Goal: Task Accomplishment & Management: Use online tool/utility

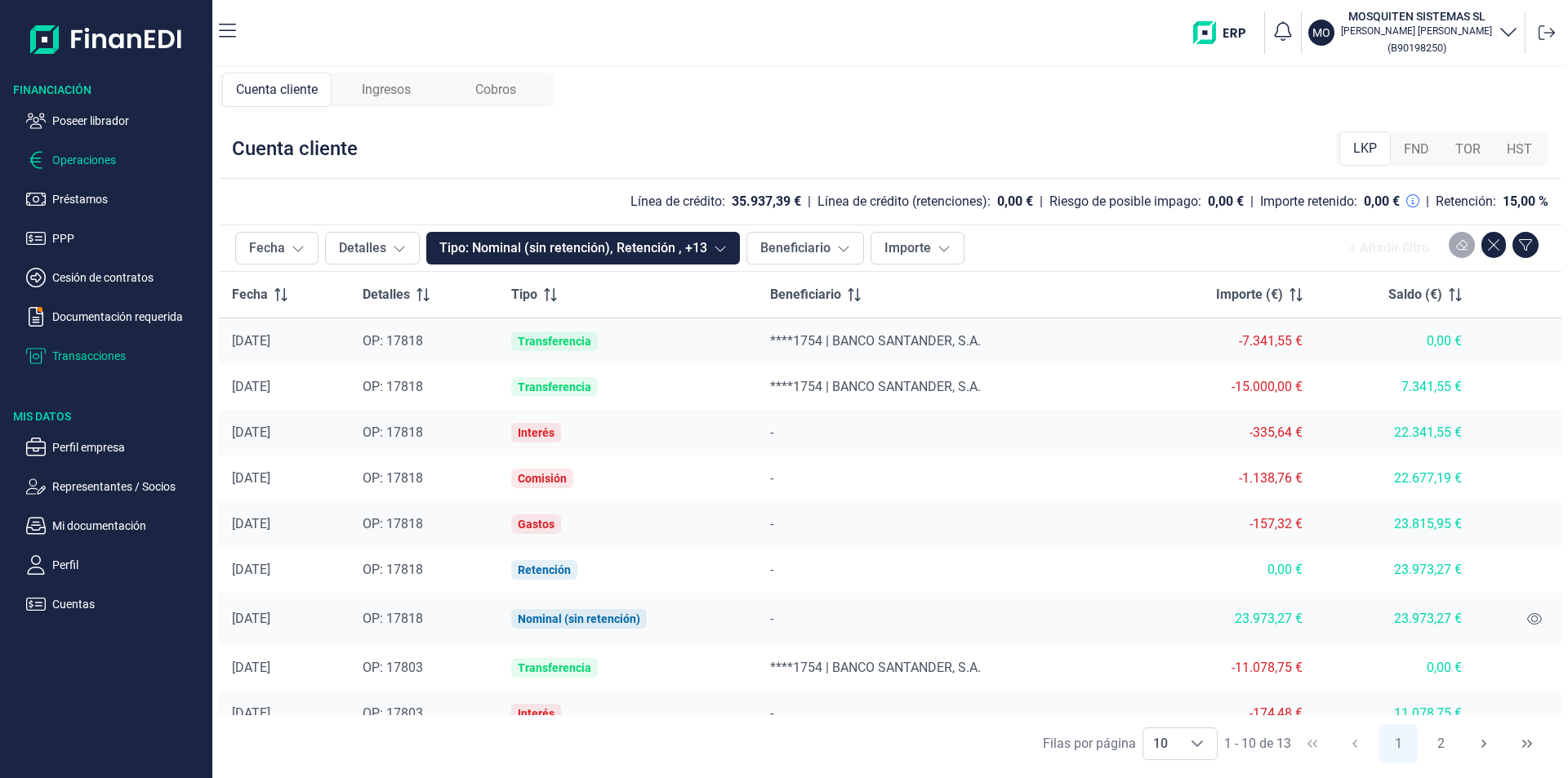
drag, startPoint x: 122, startPoint y: 121, endPoint x: 178, endPoint y: 150, distance: 63.1
click at [122, 121] on p "Poseer librador" at bounding box center [128, 121] width 154 height 20
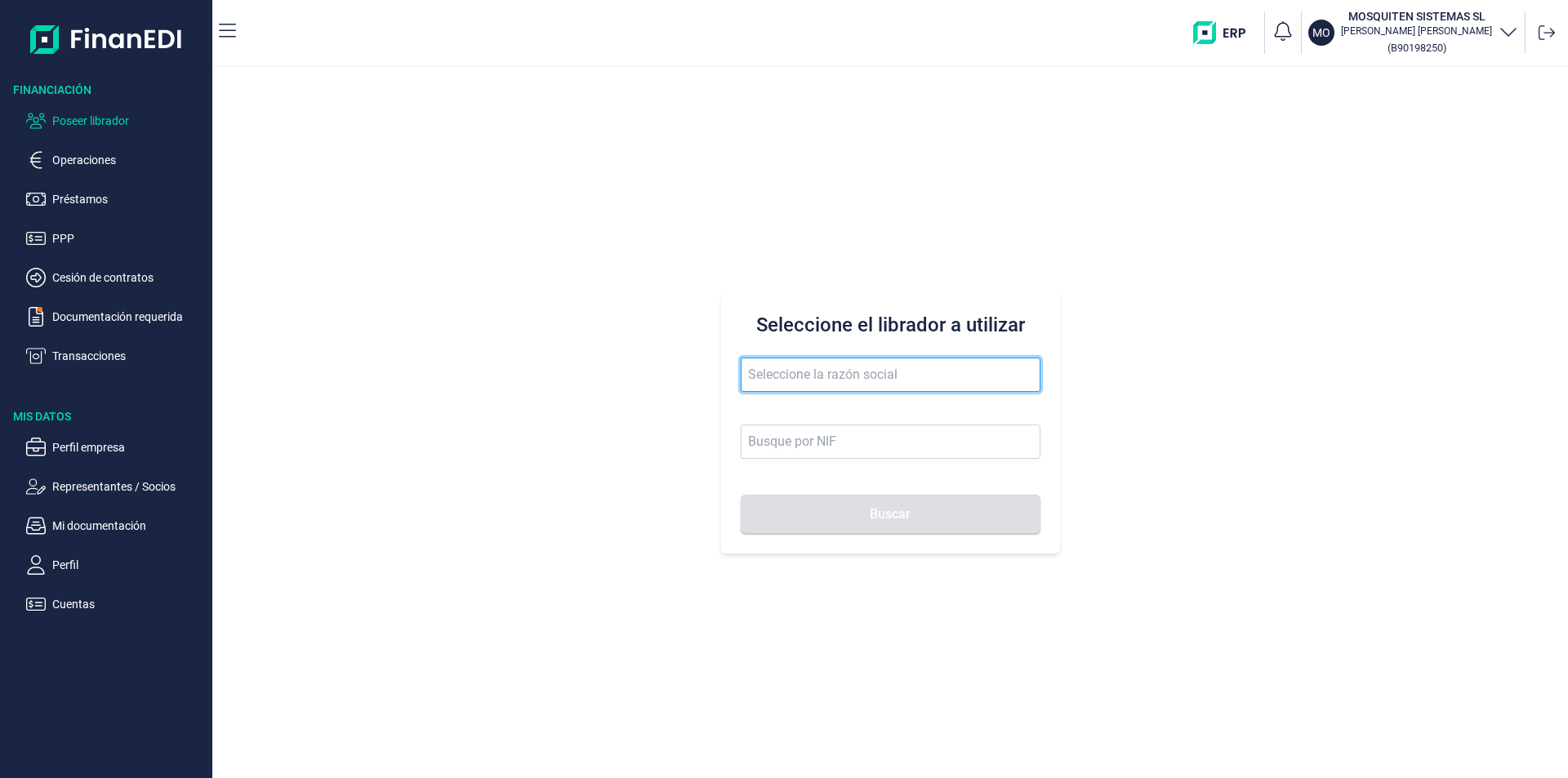
click at [789, 370] on input "text" at bounding box center [890, 375] width 300 height 34
drag, startPoint x: 828, startPoint y: 370, endPoint x: 728, endPoint y: 372, distance: 100.0
click at [728, 372] on div "Seleccione el librador a utilizar venticielo Buscar" at bounding box center [890, 422] width 339 height 261
type input "adsuar"
drag, startPoint x: 804, startPoint y: 369, endPoint x: 730, endPoint y: 367, distance: 74.0
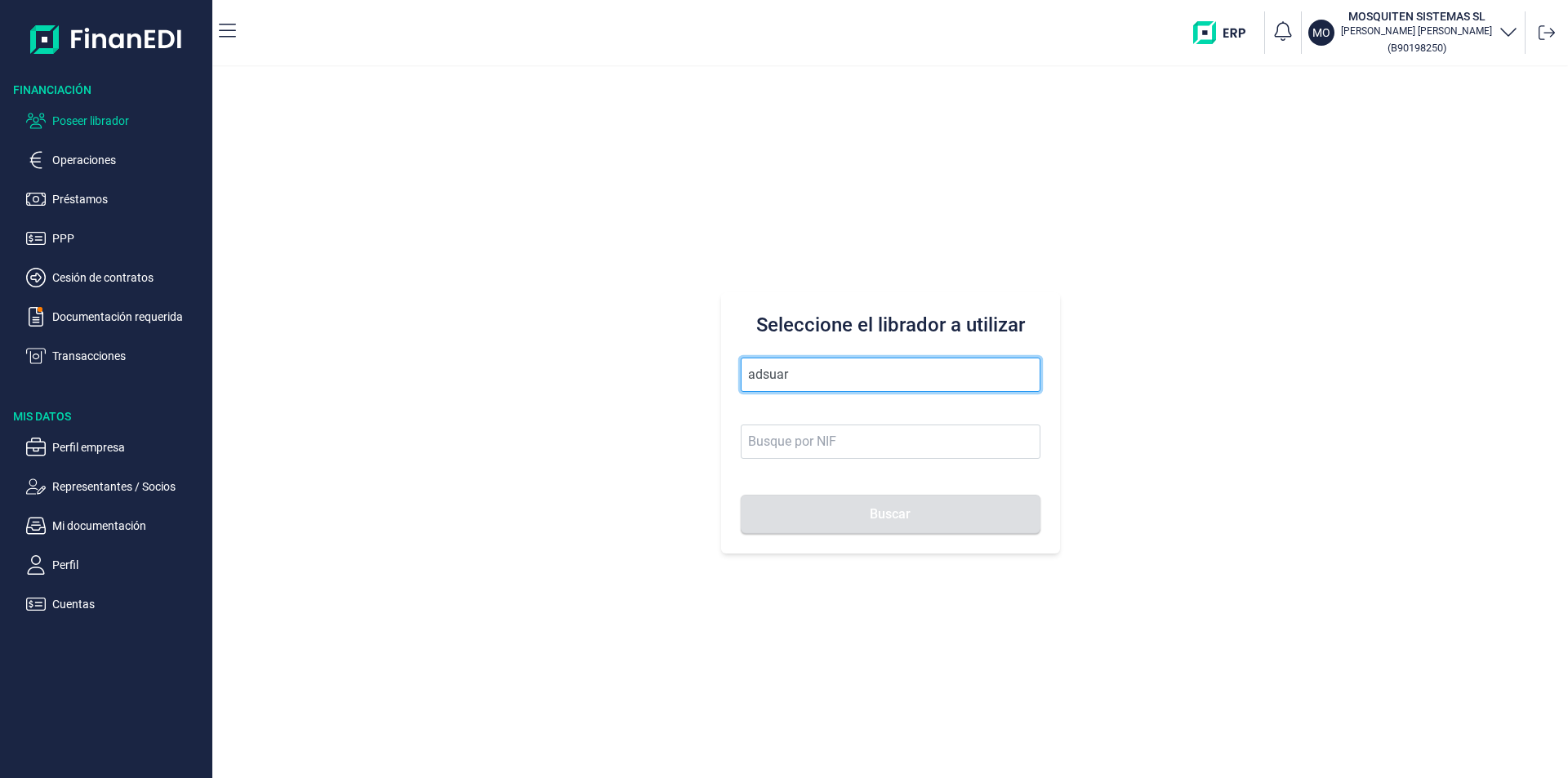
click at [730, 367] on div "Seleccione el librador a utilizar adsuar Buscar" at bounding box center [890, 422] width 339 height 261
click at [757, 376] on input "text" at bounding box center [890, 375] width 300 height 34
drag, startPoint x: 773, startPoint y: 373, endPoint x: 826, endPoint y: 376, distance: 53.1
click at [774, 373] on input "nigrafica" at bounding box center [890, 375] width 300 height 34
drag, startPoint x: 827, startPoint y: 375, endPoint x: 678, endPoint y: 368, distance: 149.2
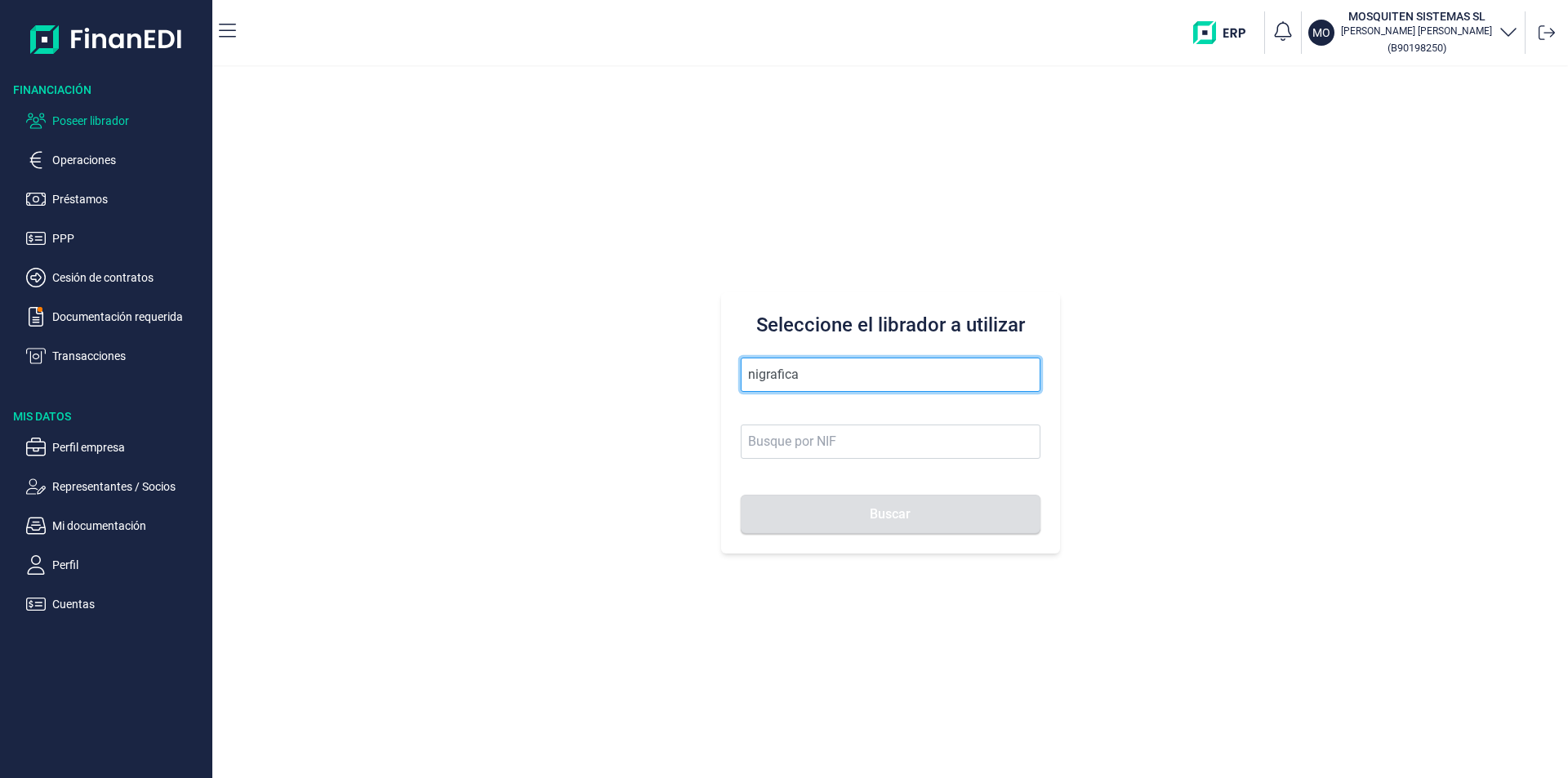
click at [678, 368] on div "Seleccione el librador a utilizar nigrafica Buscar" at bounding box center [890, 422] width 1356 height 711
type input "ilproal al"
drag, startPoint x: 825, startPoint y: 365, endPoint x: 733, endPoint y: 356, distance: 92.4
click at [733, 356] on div "Seleccione el librador a utilizar ilproal al Buscar" at bounding box center [890, 422] width 339 height 261
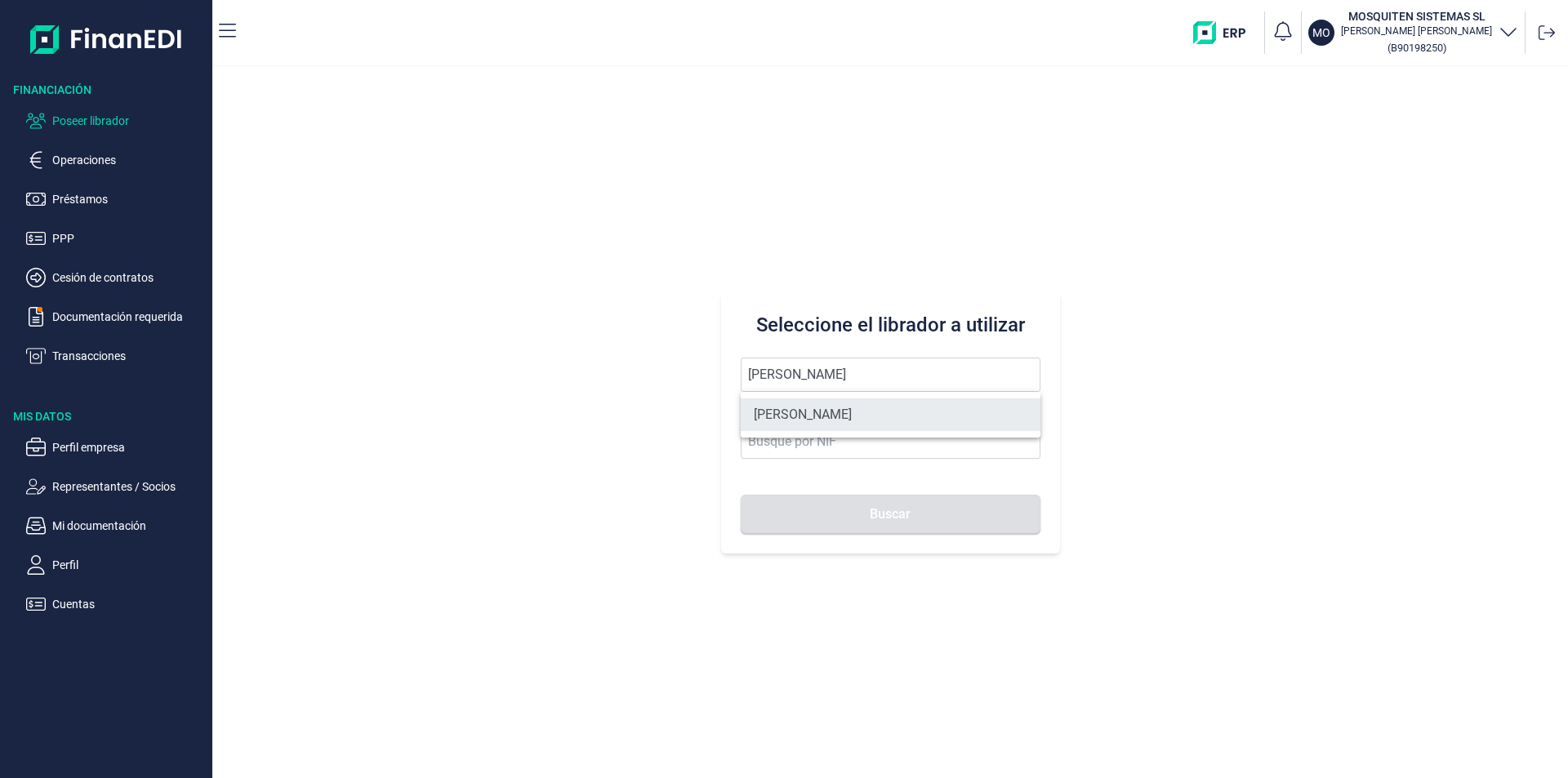
click at [857, 409] on li "[PERSON_NAME]" at bounding box center [890, 414] width 300 height 32
type input "[PERSON_NAME]"
type input "21046847F"
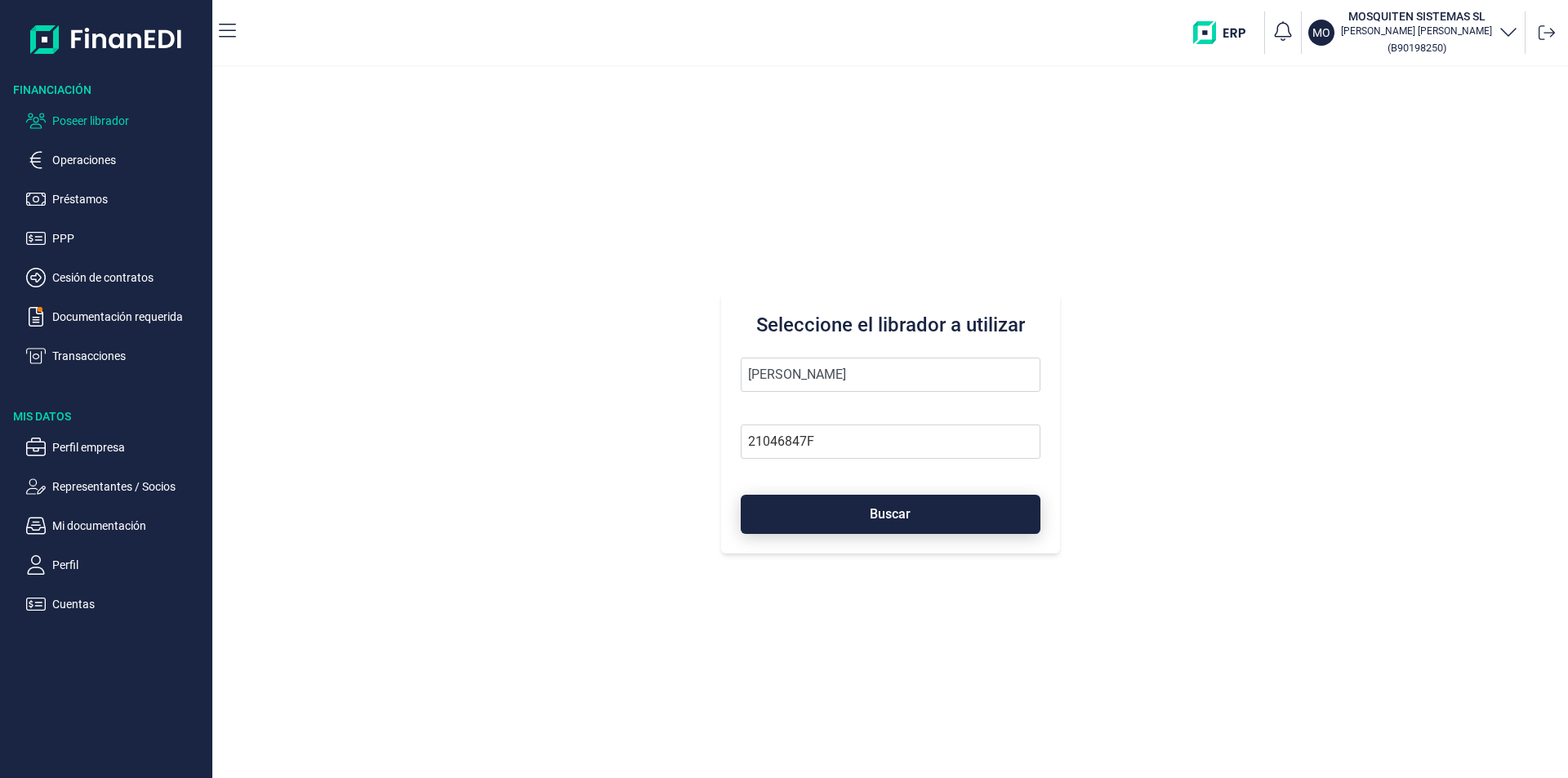
click at [848, 517] on button "Buscar" at bounding box center [890, 514] width 300 height 39
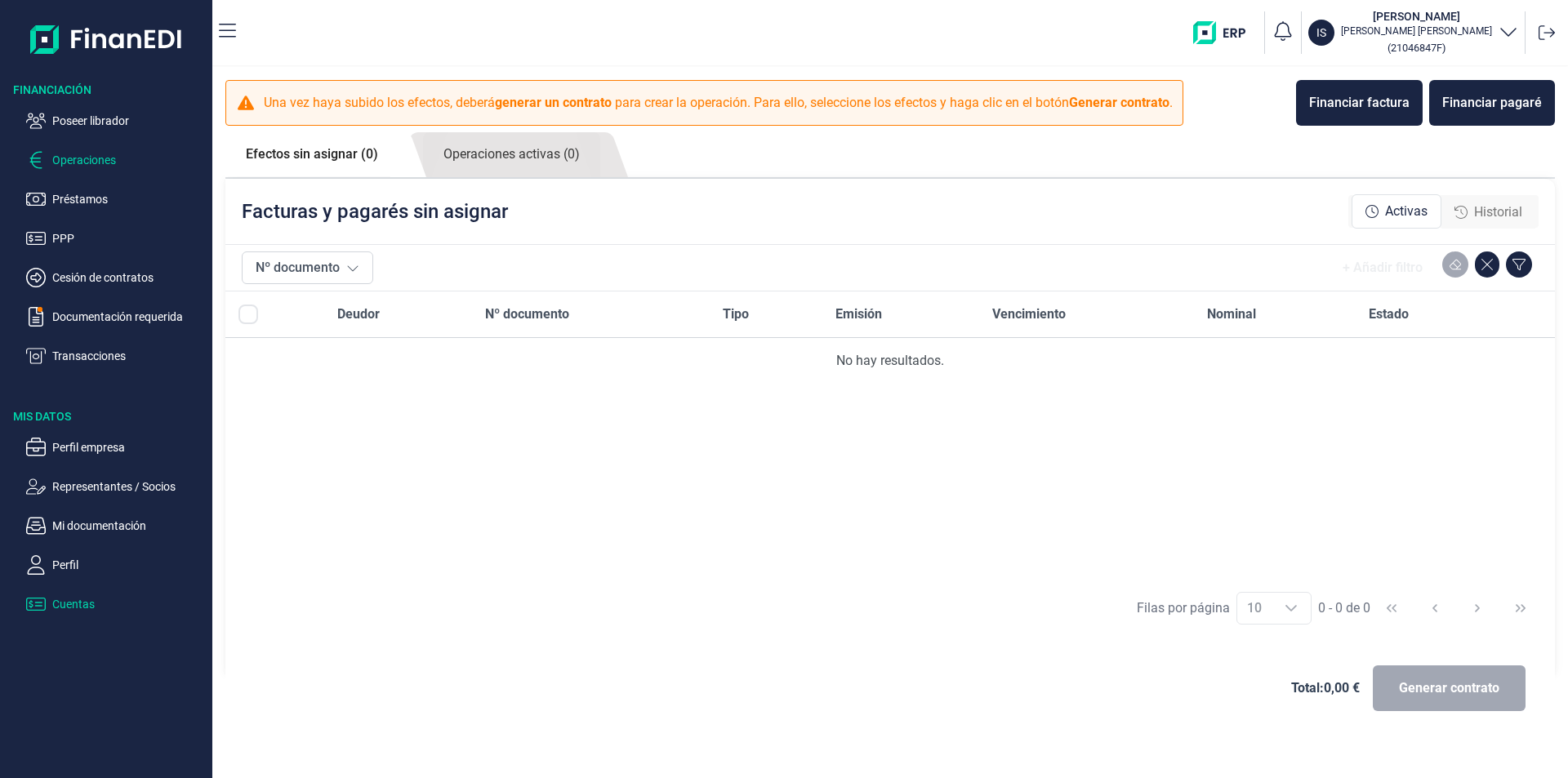
click at [71, 600] on p "Cuentas" at bounding box center [128, 603] width 154 height 20
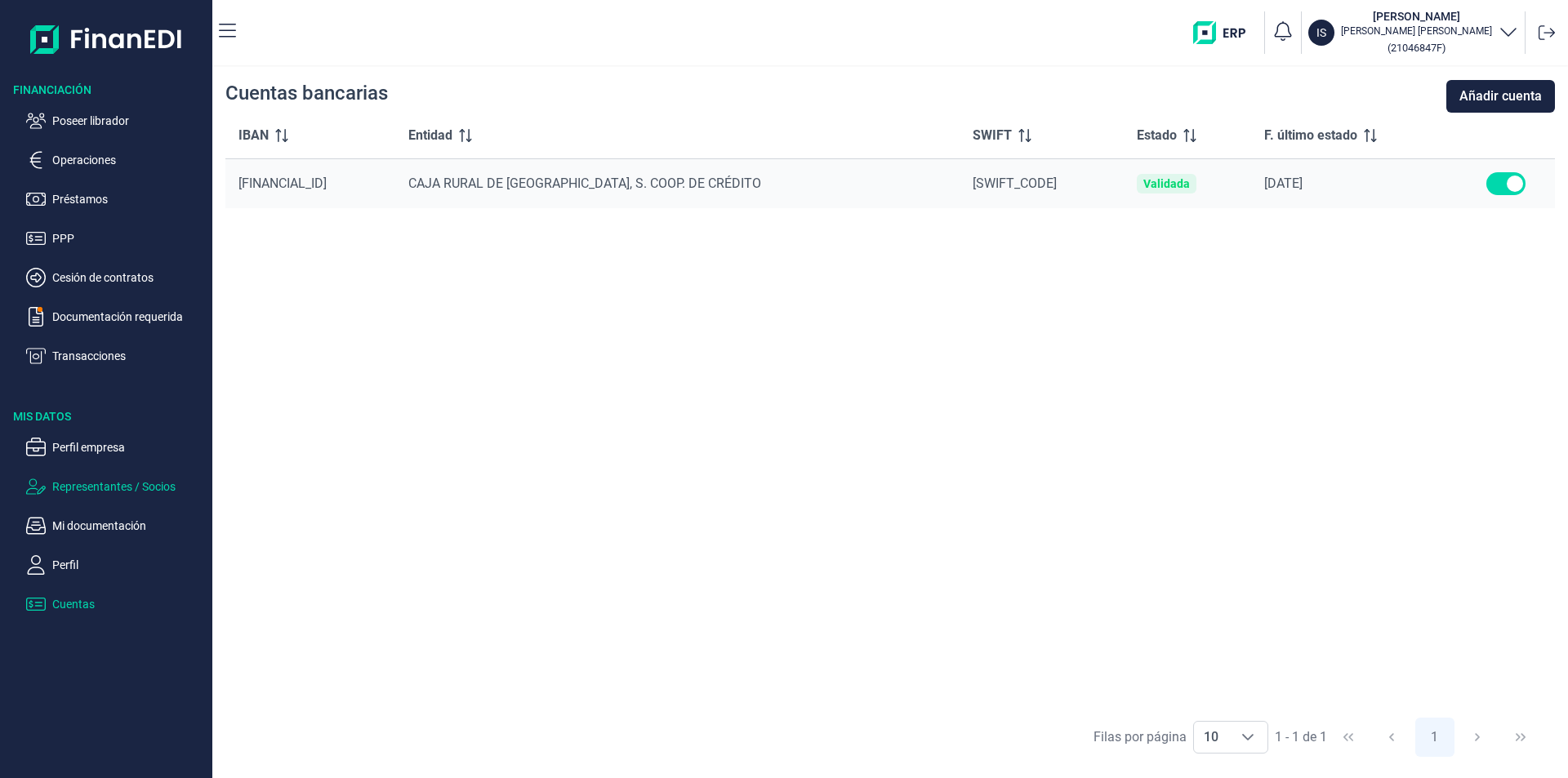
click at [93, 490] on p "Representantes / Socios" at bounding box center [128, 486] width 154 height 20
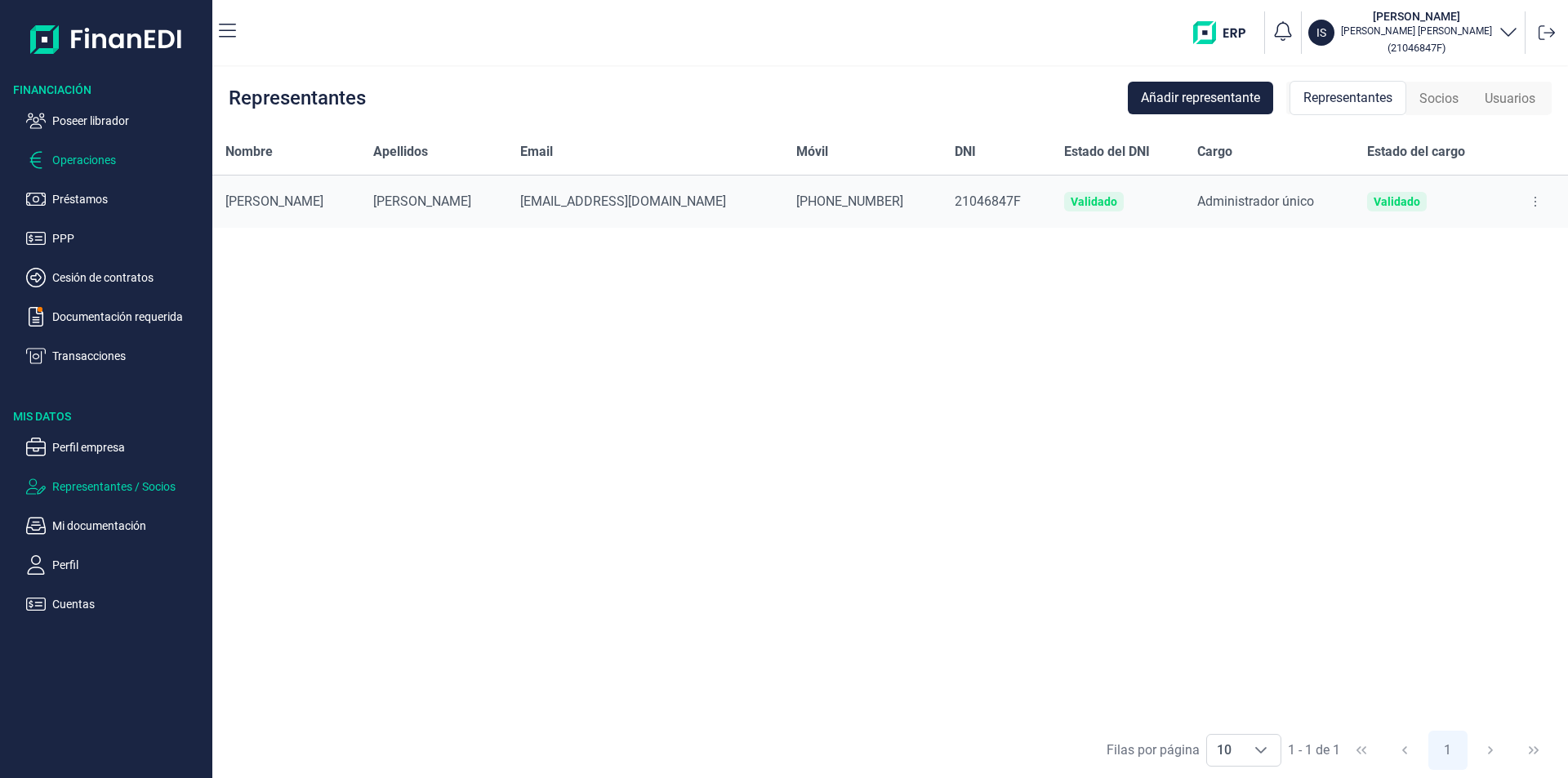
click at [99, 156] on p "Operaciones" at bounding box center [128, 160] width 154 height 20
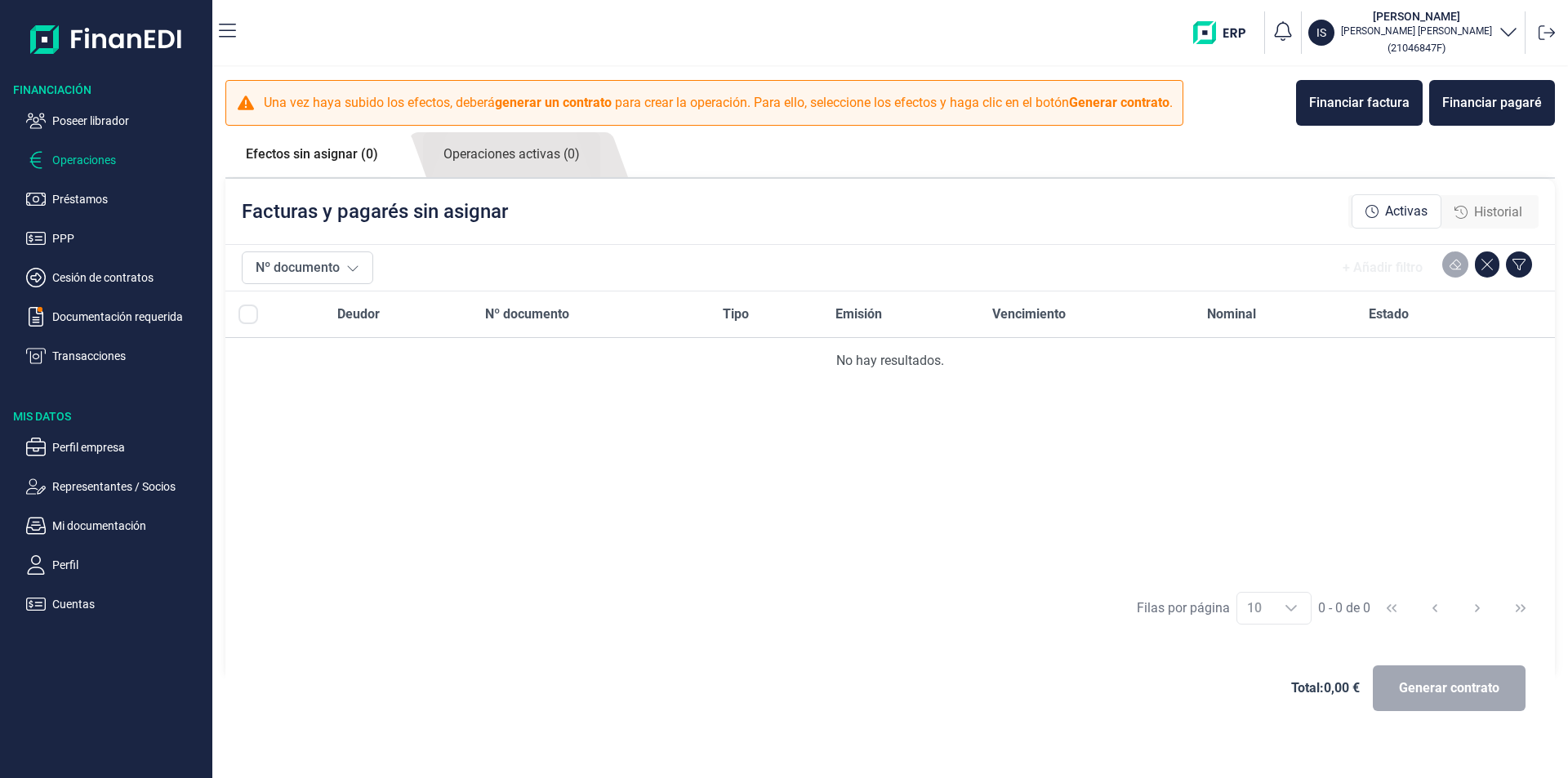
click at [1485, 217] on span "Historial" at bounding box center [1497, 211] width 48 height 20
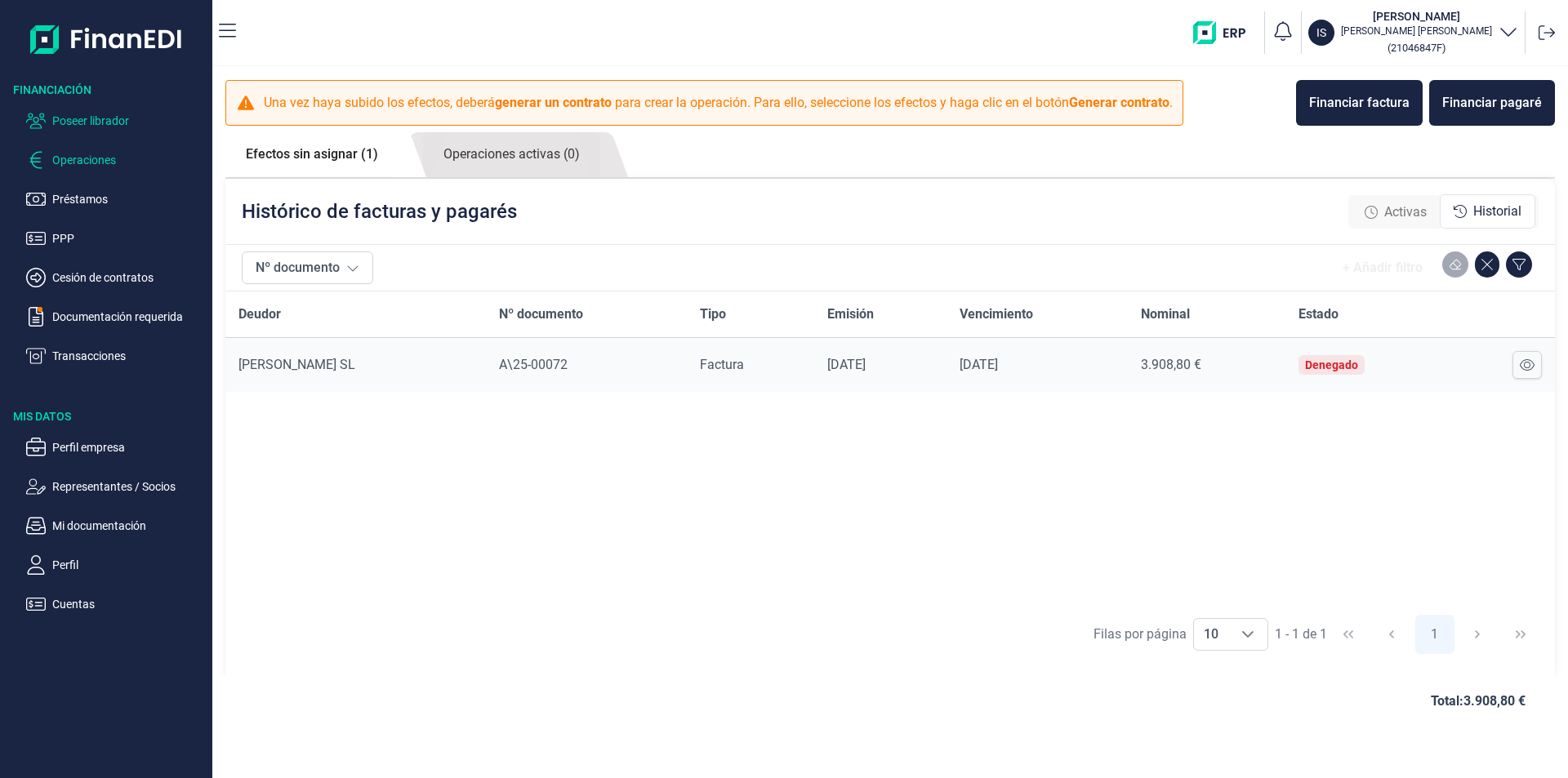
click at [122, 115] on p "Poseer librador" at bounding box center [128, 121] width 154 height 20
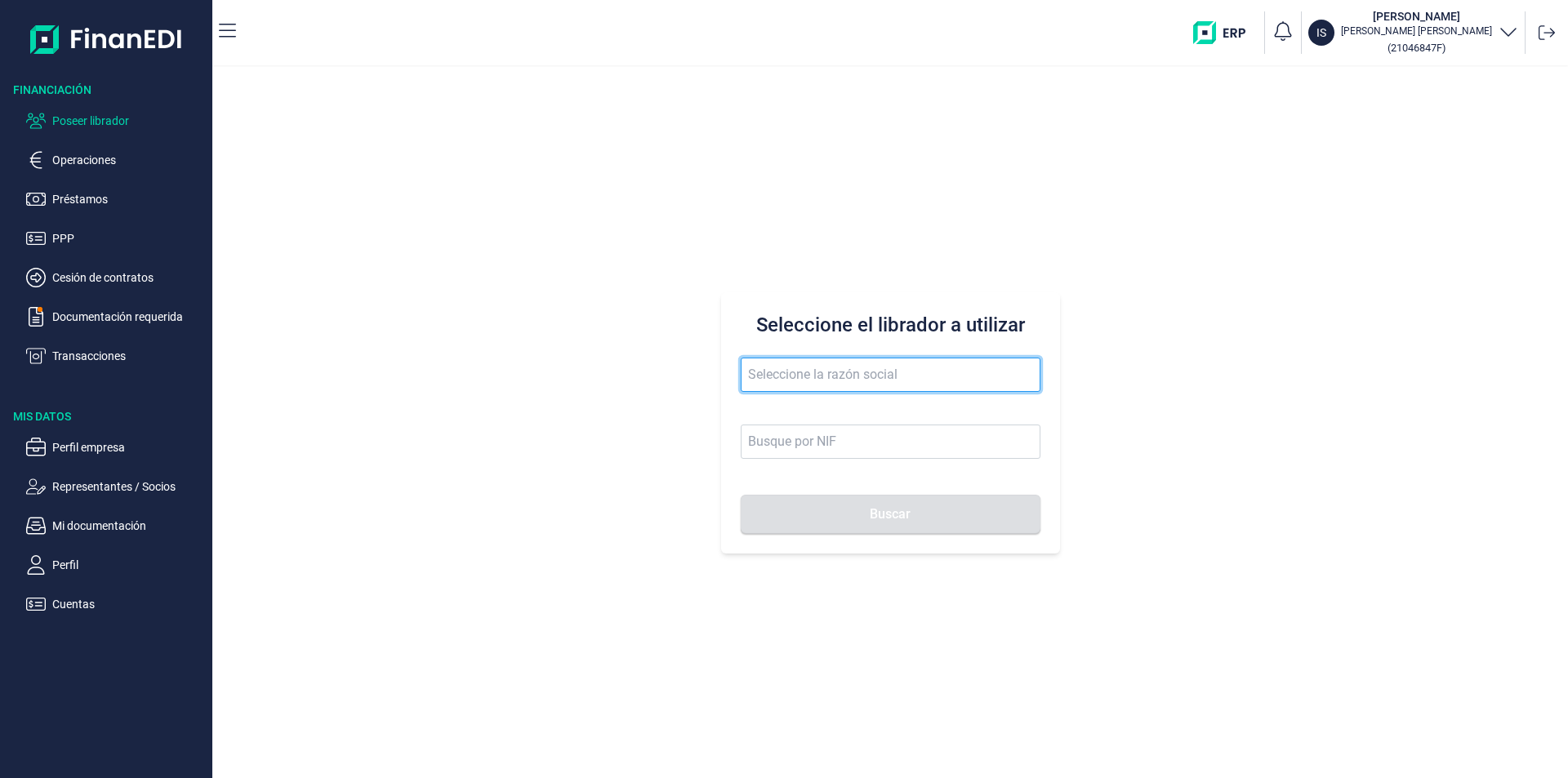
click at [777, 378] on input "text" at bounding box center [890, 375] width 300 height 34
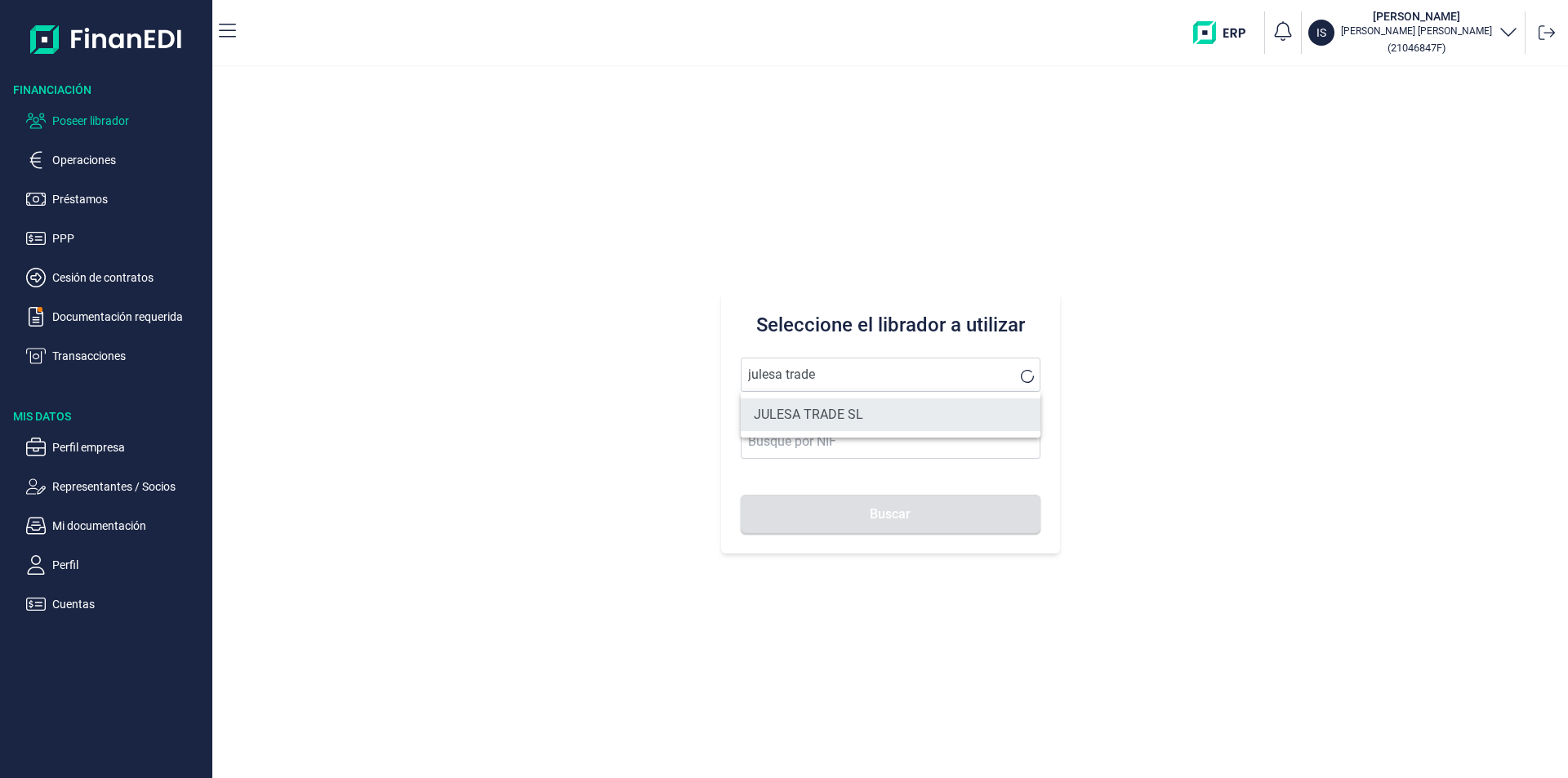
drag, startPoint x: 829, startPoint y: 409, endPoint x: 824, endPoint y: 427, distance: 18.7
click at [829, 409] on li "JULESA TRADE SL" at bounding box center [890, 414] width 300 height 32
type input "JULESA TRADE SL"
type input "B67388983"
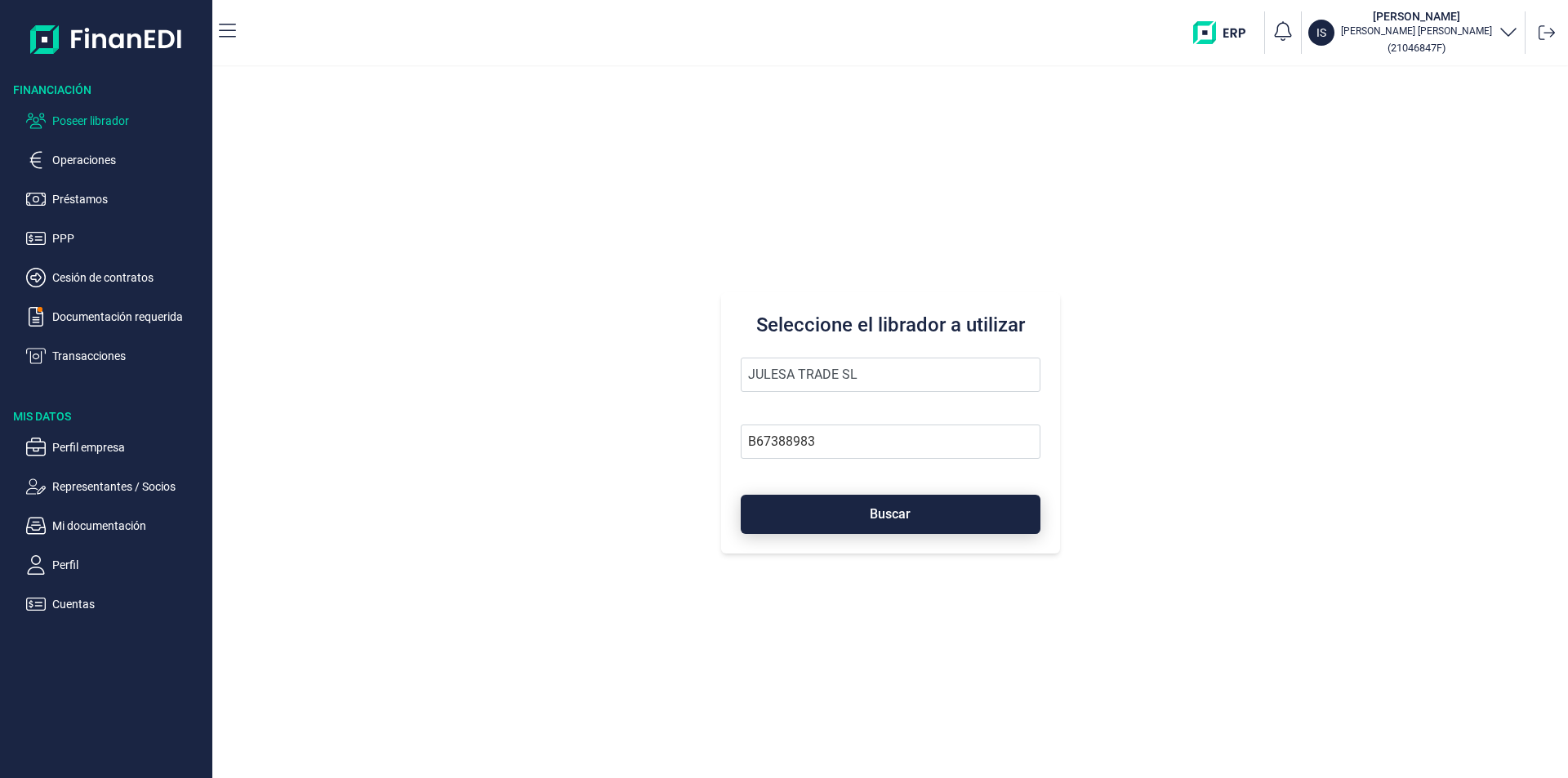
click at [806, 520] on button "Buscar" at bounding box center [890, 514] width 300 height 39
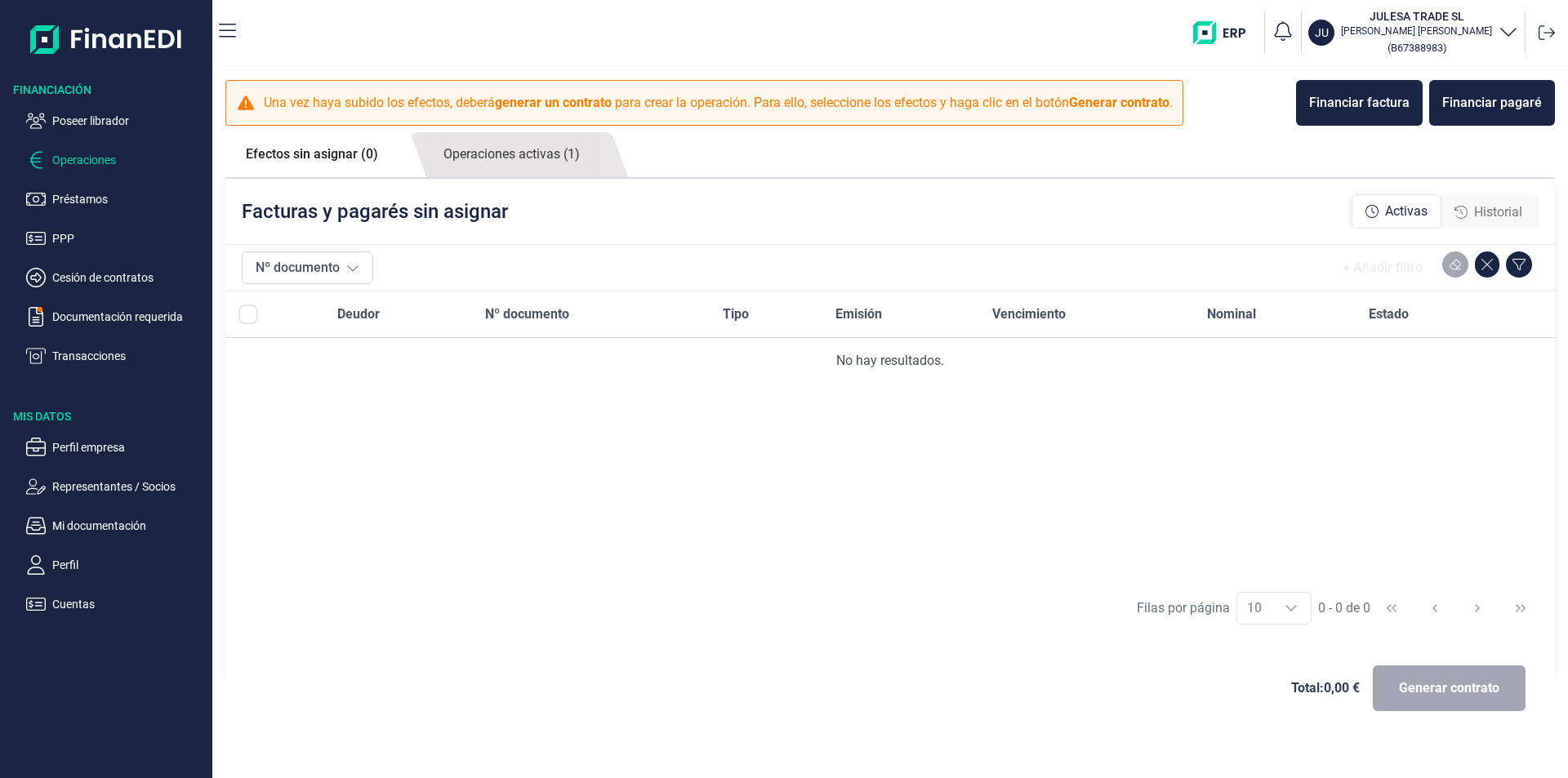
click at [327, 156] on link "Efectos sin asignar (0)" at bounding box center [312, 155] width 173 height 44
click at [484, 155] on link "Operaciones activas (1)" at bounding box center [512, 155] width 178 height 45
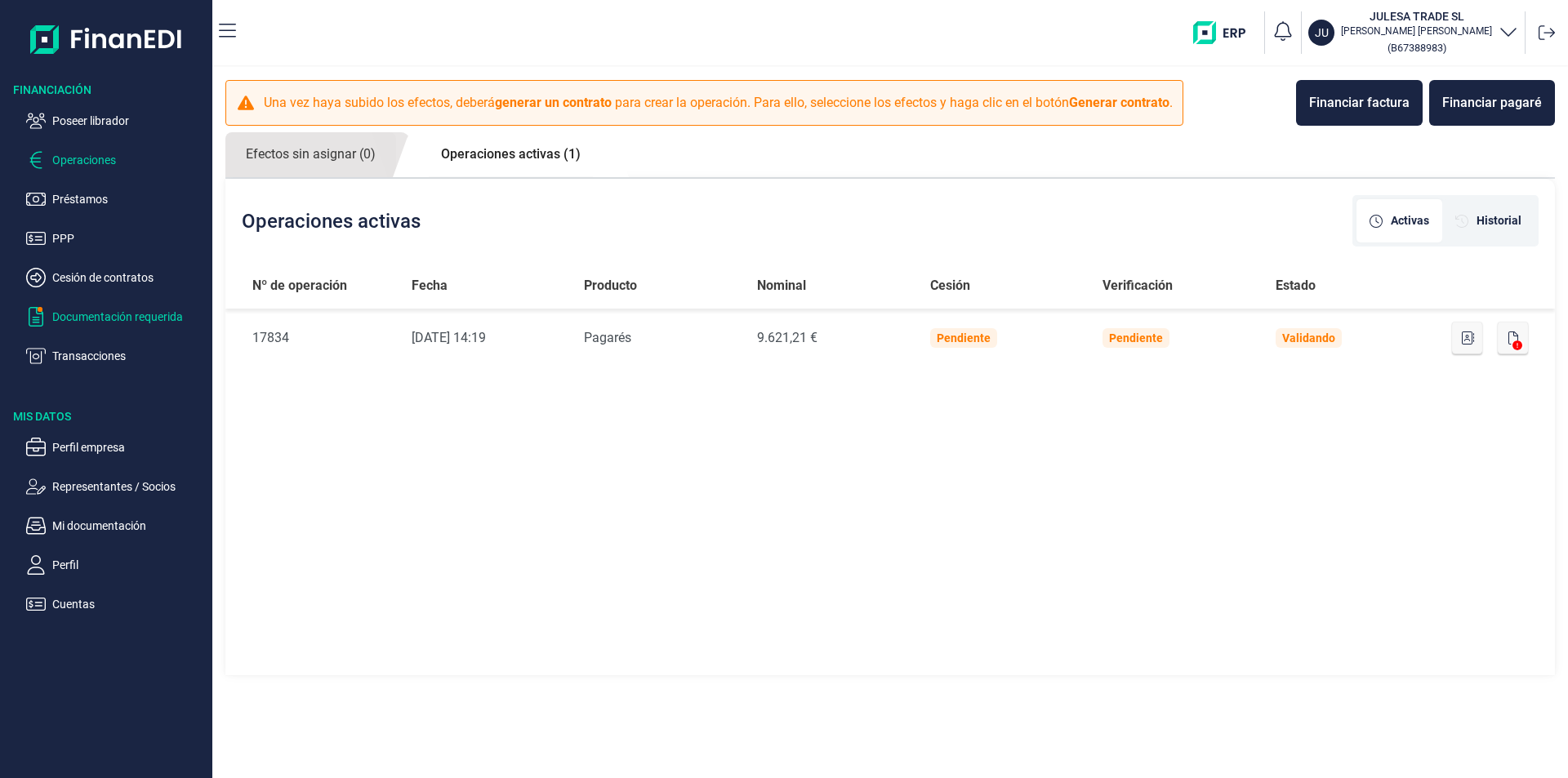
click at [133, 313] on p "Documentación requerida" at bounding box center [128, 316] width 154 height 20
